Goal: Find specific page/section: Find specific page/section

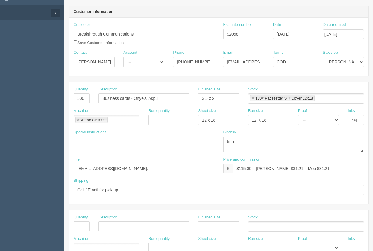
scroll to position [6, 0]
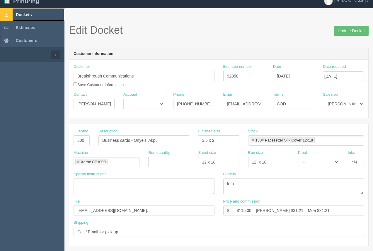
click at [23, 16] on span "Dockets" at bounding box center [24, 14] width 16 height 5
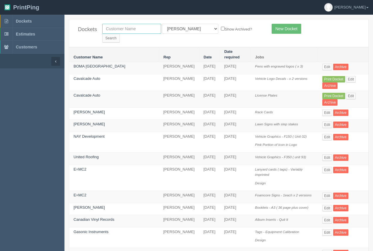
click at [131, 26] on input "text" at bounding box center [131, 29] width 59 height 10
type input "nay"
click at [120, 34] on input "Search" at bounding box center [111, 38] width 18 height 9
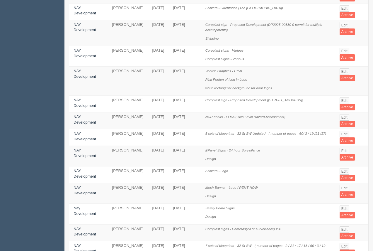
scroll to position [323, 0]
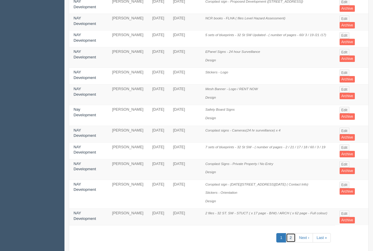
click at [290, 233] on link "2" at bounding box center [291, 238] width 10 height 10
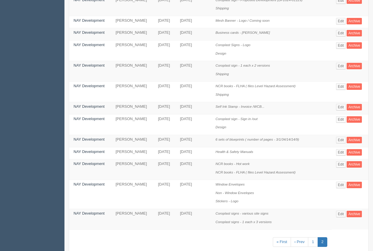
scroll to position [266, 0]
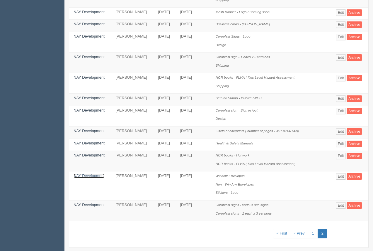
click at [90, 173] on link "NAY Development" at bounding box center [89, 175] width 31 height 4
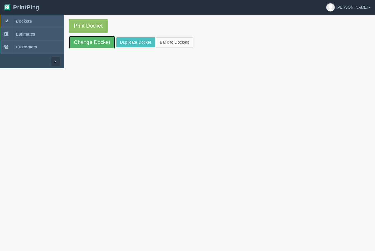
click at [108, 43] on link "Change Docket" at bounding box center [92, 41] width 46 height 13
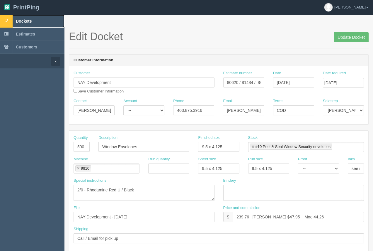
click at [20, 19] on span "Dockets" at bounding box center [24, 21] width 16 height 5
